Goal: Task Accomplishment & Management: Use online tool/utility

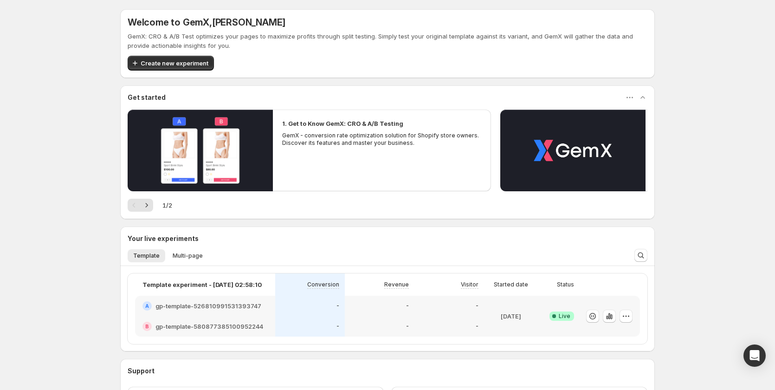
scroll to position [78, 0]
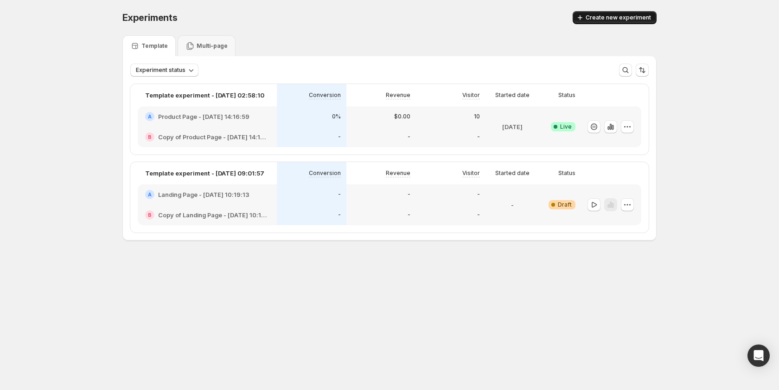
click at [603, 19] on span "Create new experiment" at bounding box center [618, 17] width 65 height 7
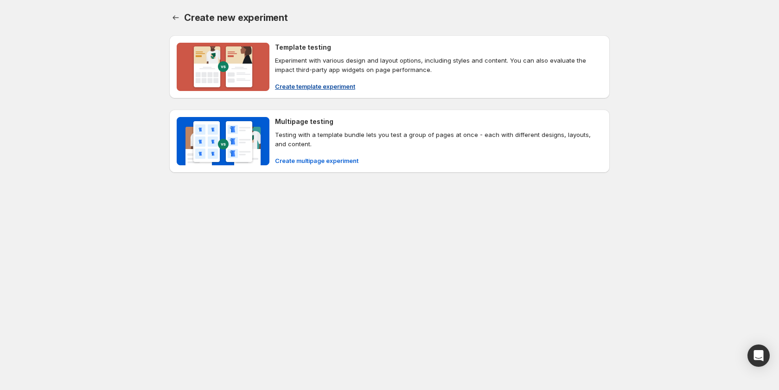
click at [329, 83] on span "Create template experiment" at bounding box center [315, 86] width 80 height 9
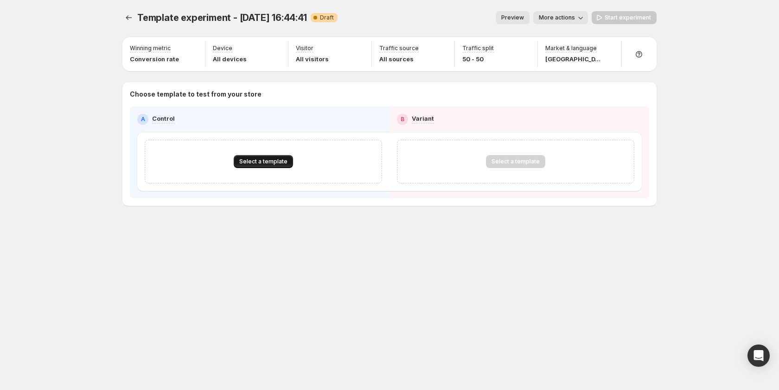
click at [261, 160] on span "Select a template" at bounding box center [263, 161] width 48 height 7
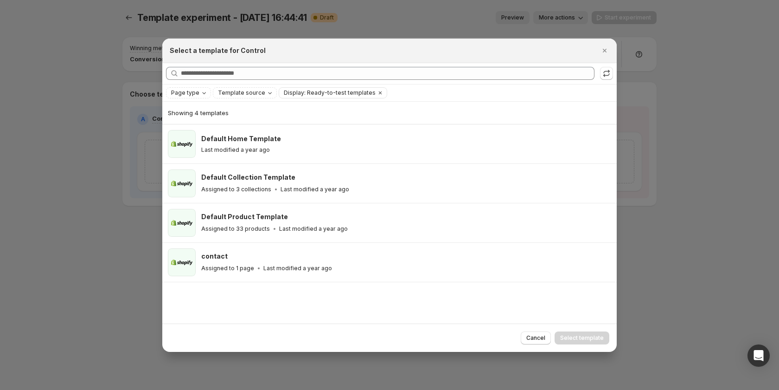
click at [89, 216] on div at bounding box center [389, 195] width 779 height 390
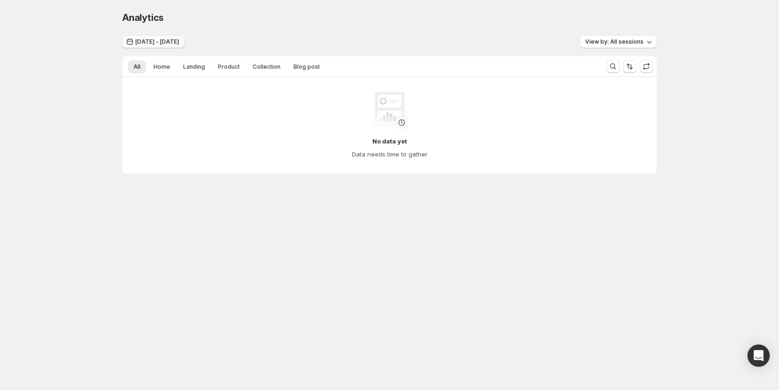
click at [183, 37] on button "[DATE] - [DATE]" at bounding box center [153, 41] width 62 height 13
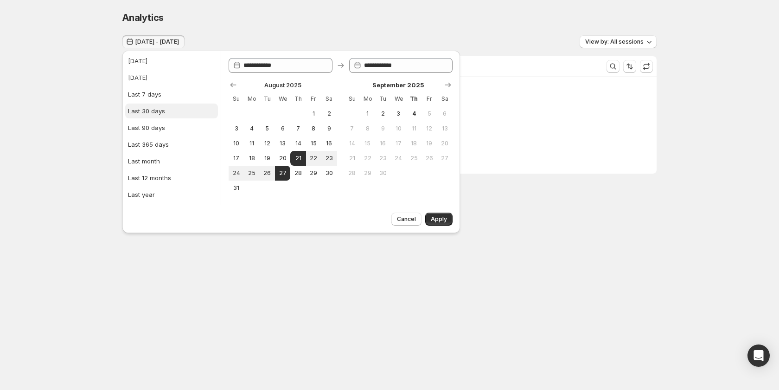
click at [164, 112] on div "Last 30 days" at bounding box center [146, 110] width 37 height 9
type input "**********"
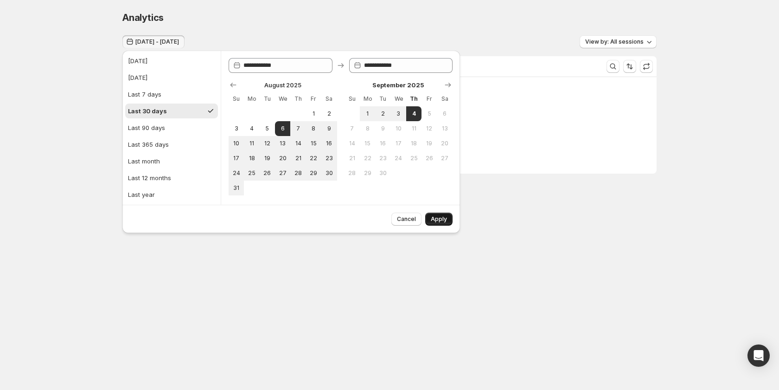
click at [444, 218] on span "Apply" at bounding box center [439, 218] width 16 height 7
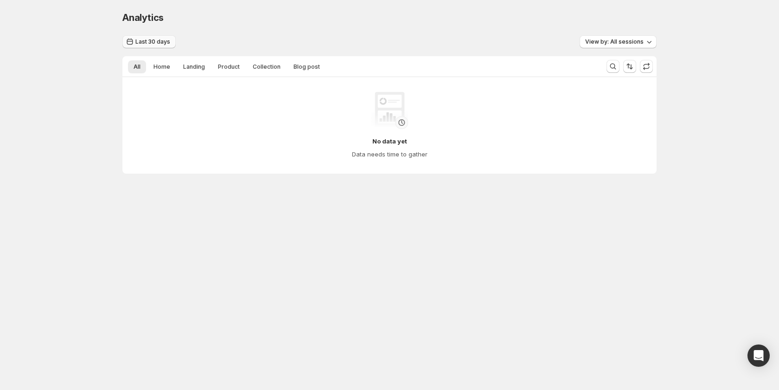
click at [149, 36] on button "Last 30 days" at bounding box center [148, 41] width 53 height 13
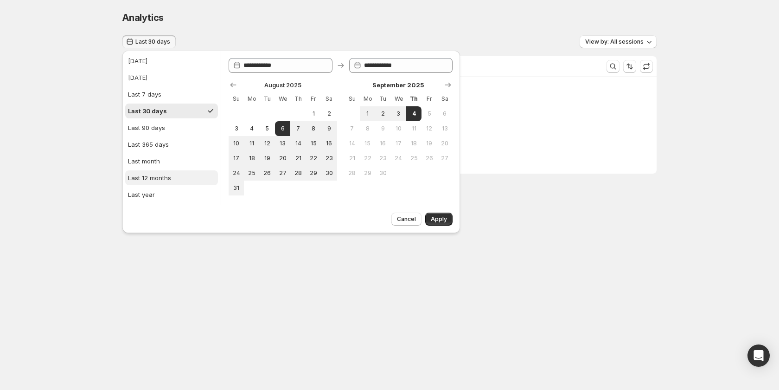
click at [164, 174] on div "Last 12 months" at bounding box center [149, 177] width 43 height 9
type input "**********"
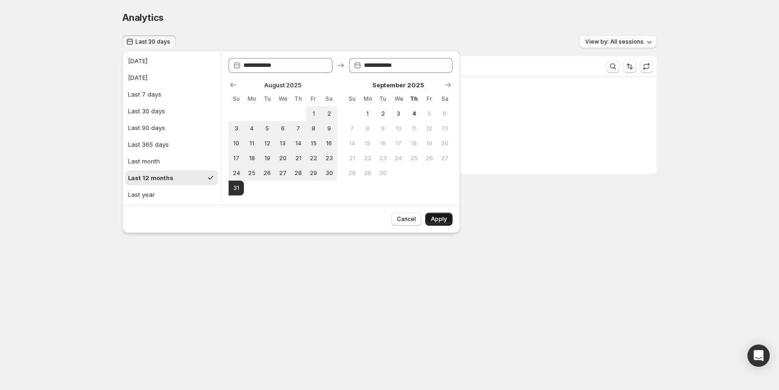
click at [442, 218] on span "Apply" at bounding box center [439, 218] width 16 height 7
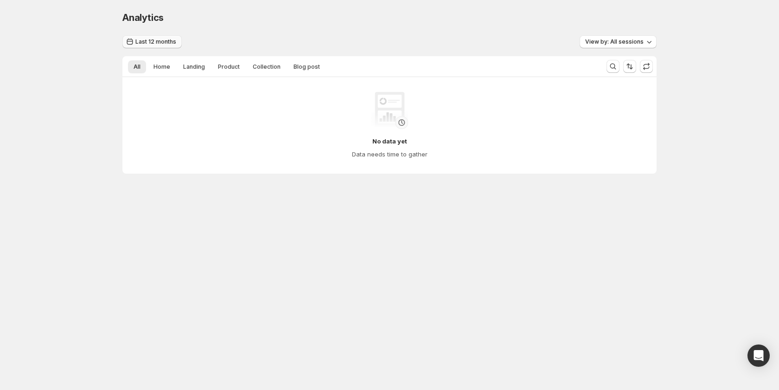
click at [154, 44] on span "Last 12 months" at bounding box center [155, 41] width 41 height 7
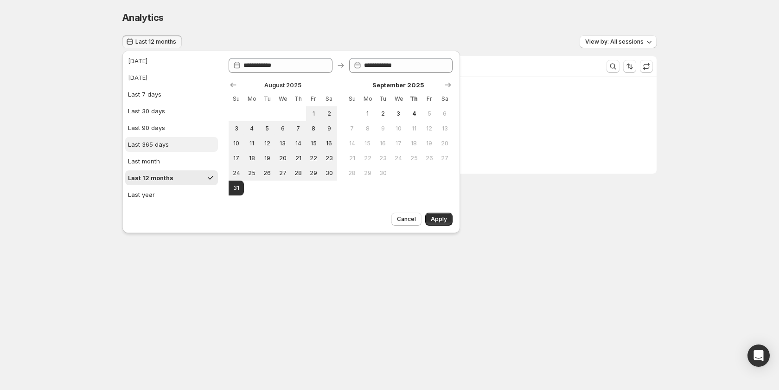
click at [164, 147] on div "Last 365 days" at bounding box center [148, 144] width 41 height 9
type input "**********"
click at [441, 222] on span "Apply" at bounding box center [439, 218] width 16 height 7
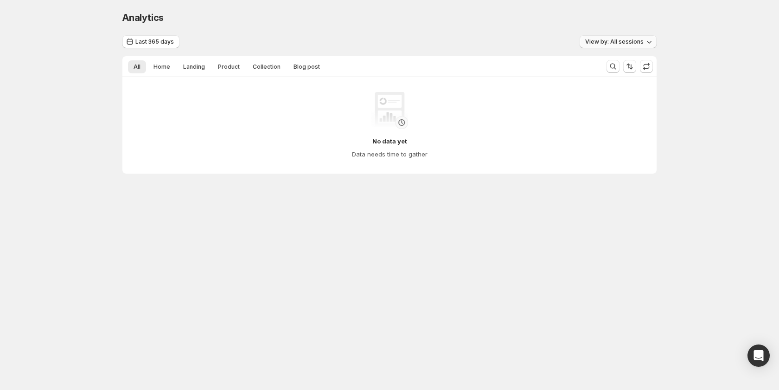
click at [603, 45] on span "View by: All sessions" at bounding box center [614, 41] width 58 height 7
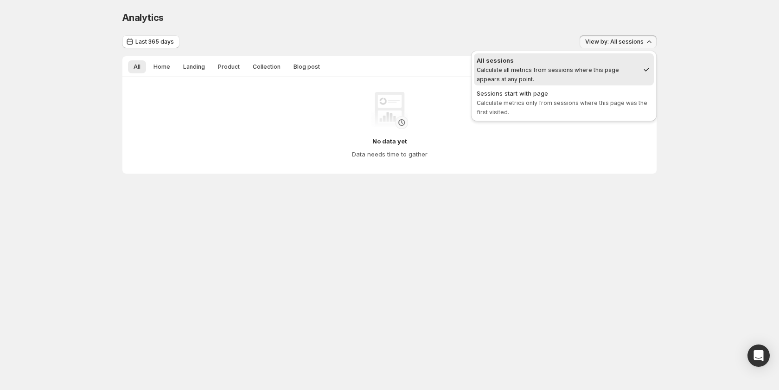
click at [505, 36] on div "Last 365 days View by: All sessions" at bounding box center [389, 41] width 534 height 13
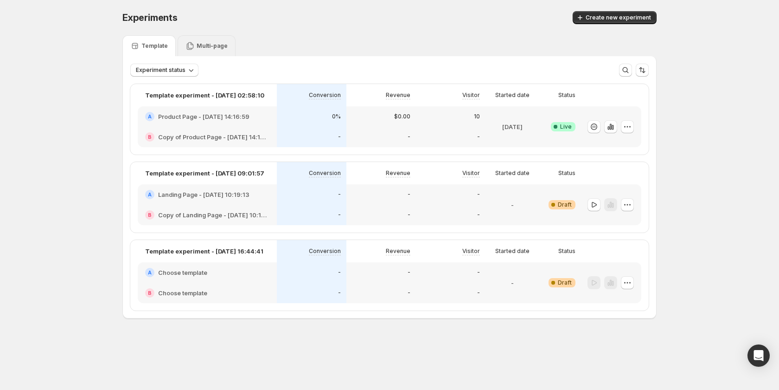
click at [198, 42] on div "Multi-page" at bounding box center [207, 45] width 42 height 9
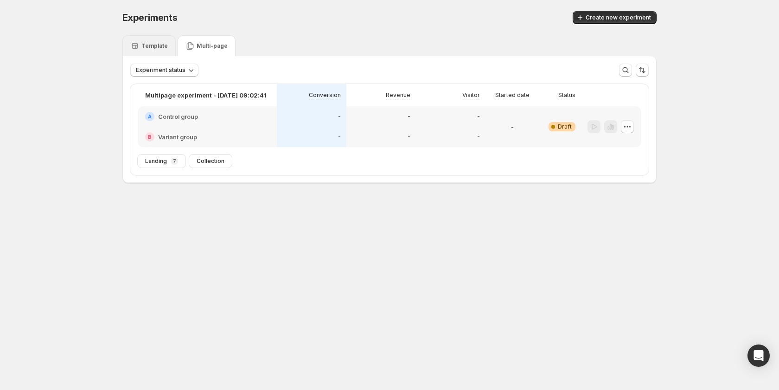
click at [147, 51] on div "Template" at bounding box center [148, 45] width 53 height 21
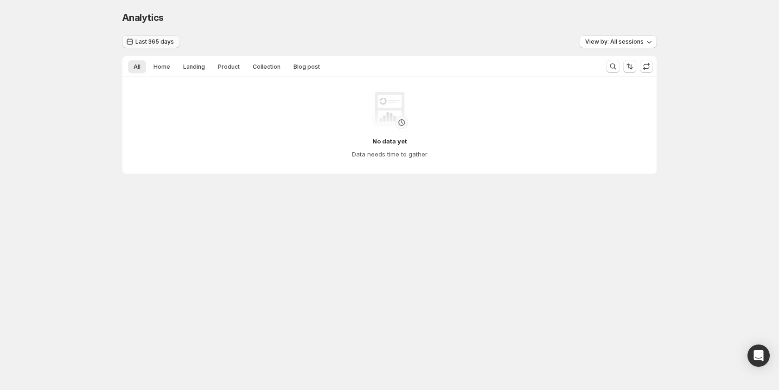
click at [161, 42] on span "Last 365 days" at bounding box center [154, 41] width 39 height 7
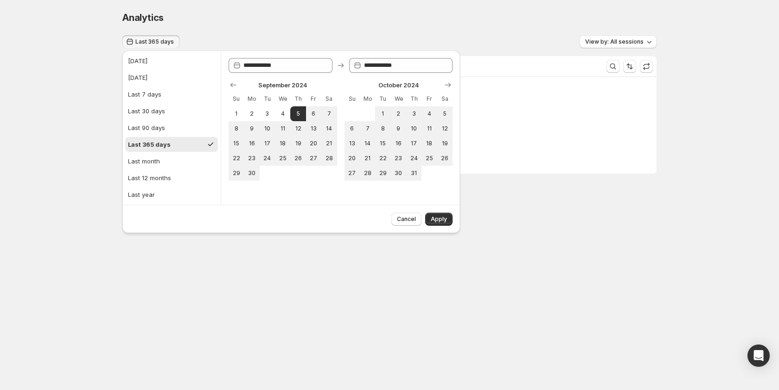
click at [283, 23] on div "Analytics" at bounding box center [389, 17] width 534 height 13
